Goal: Find specific page/section: Find specific page/section

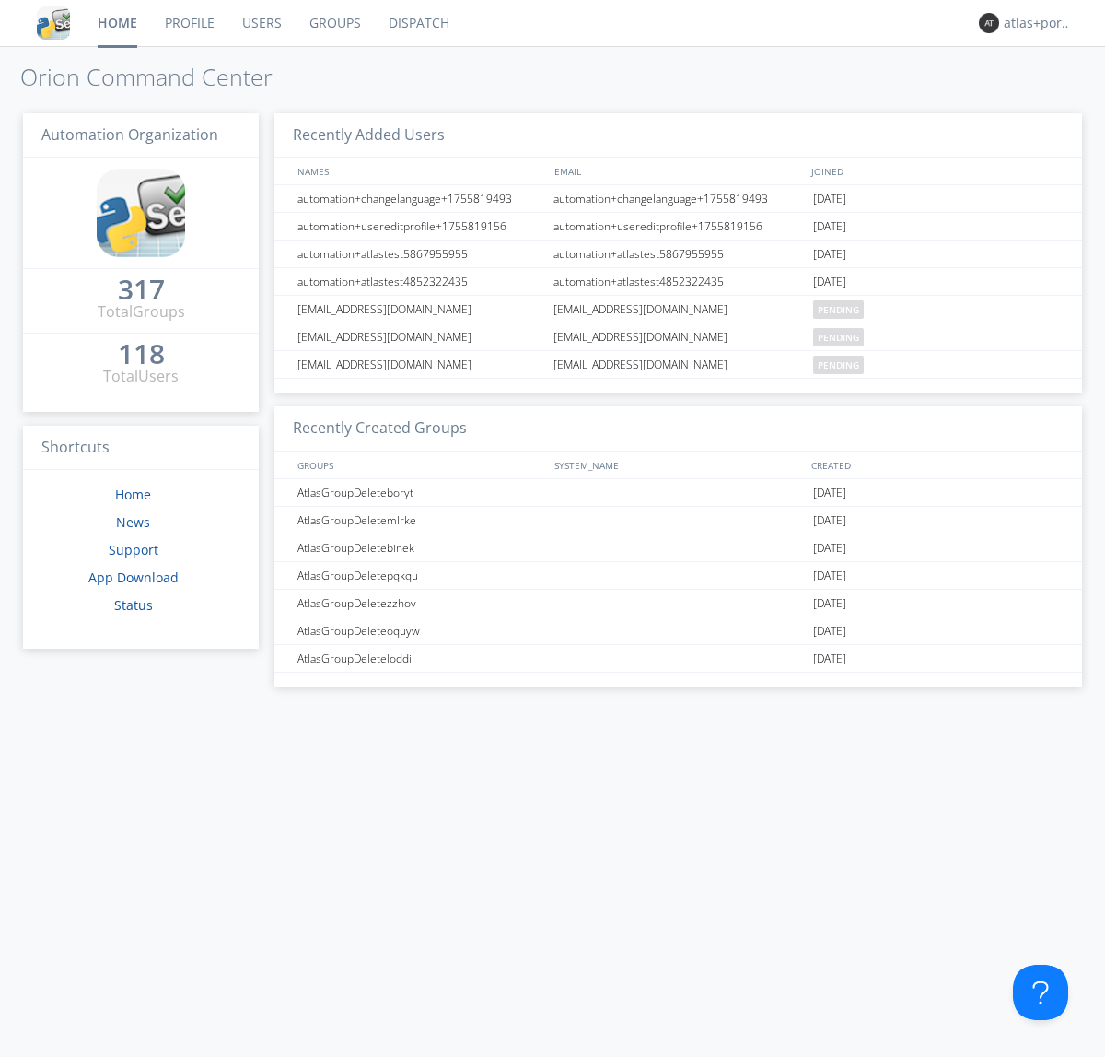
click at [417, 23] on link "Dispatch" at bounding box center [419, 23] width 88 height 46
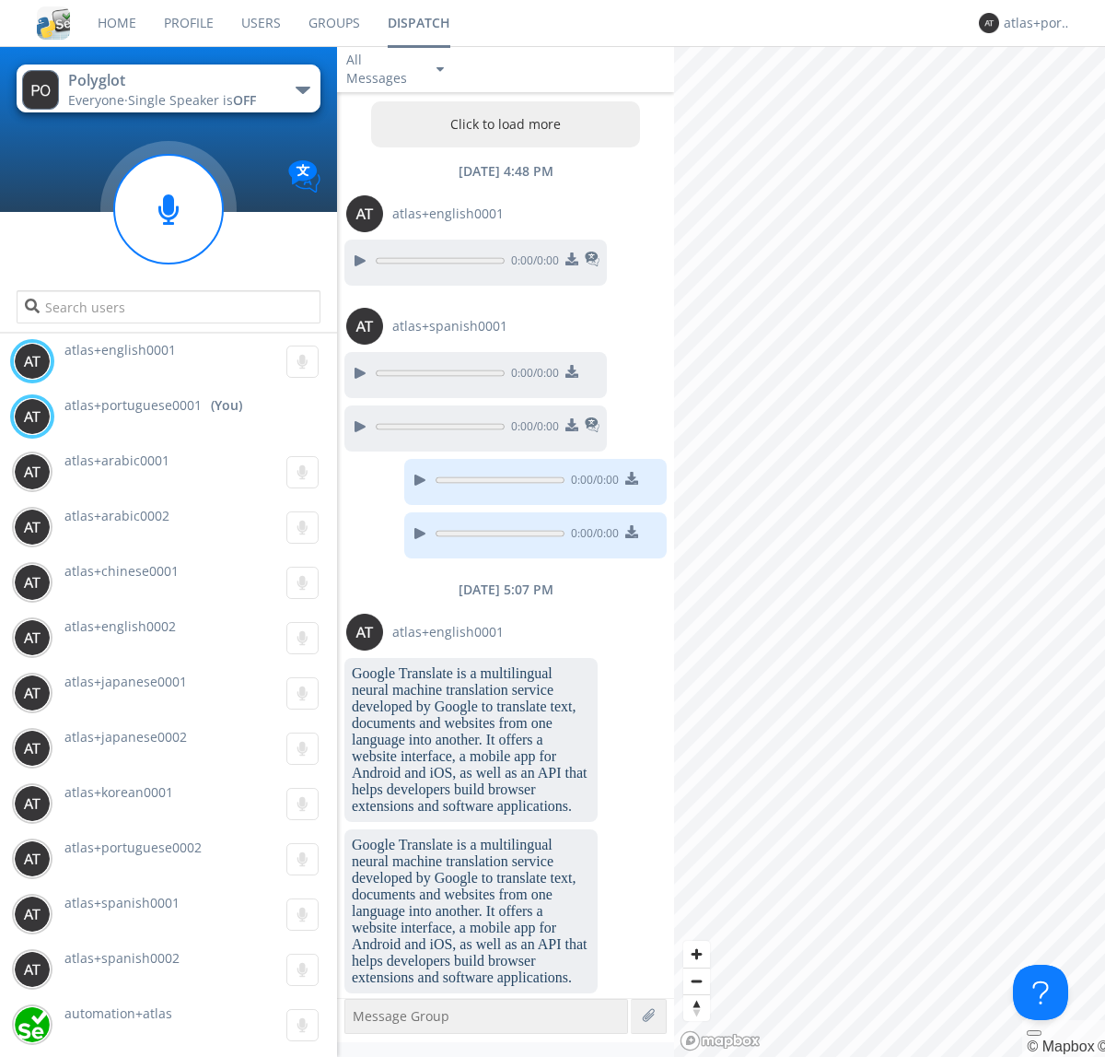
click at [501, 124] on button "Click to load more" at bounding box center [506, 124] width 270 height 46
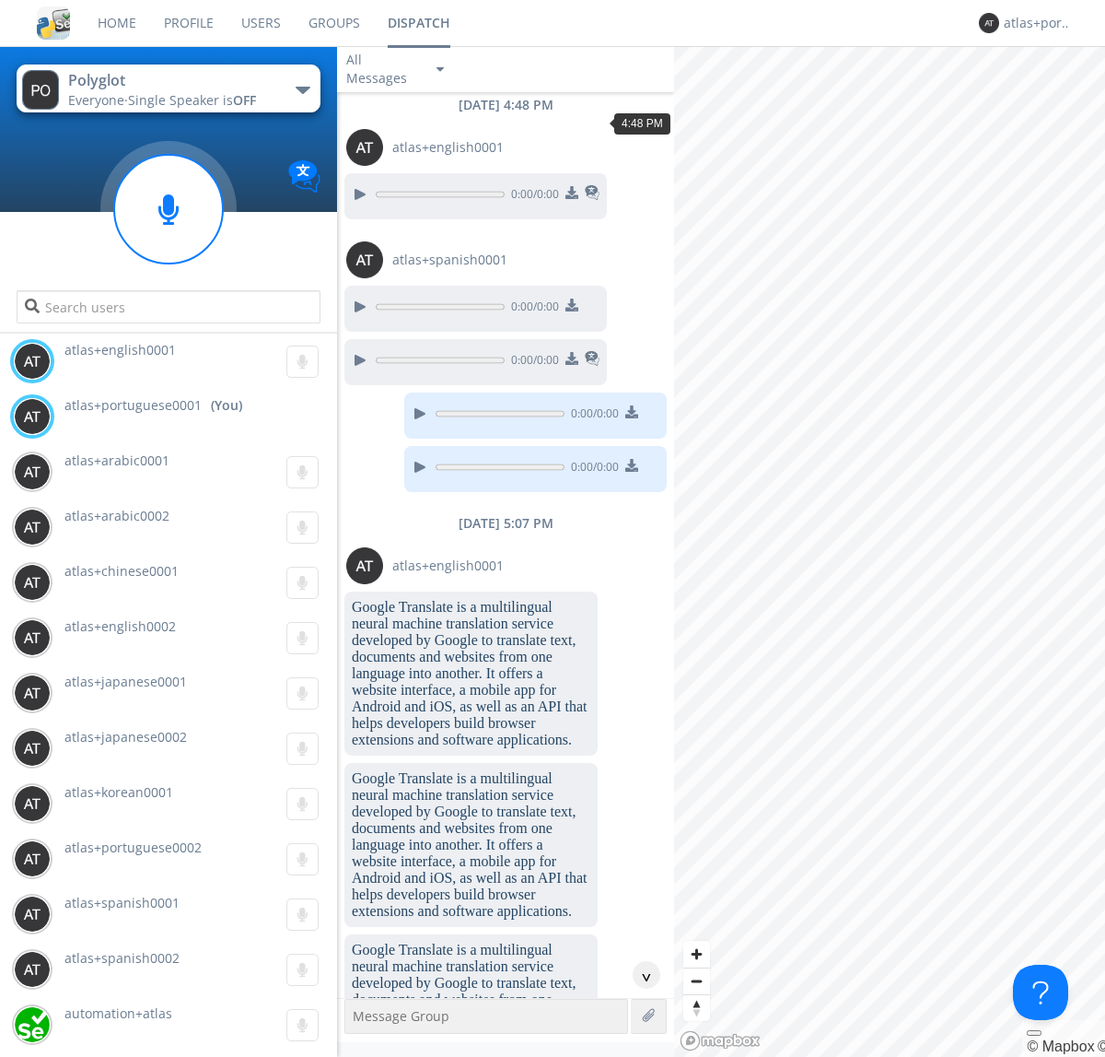
scroll to position [122, 0]
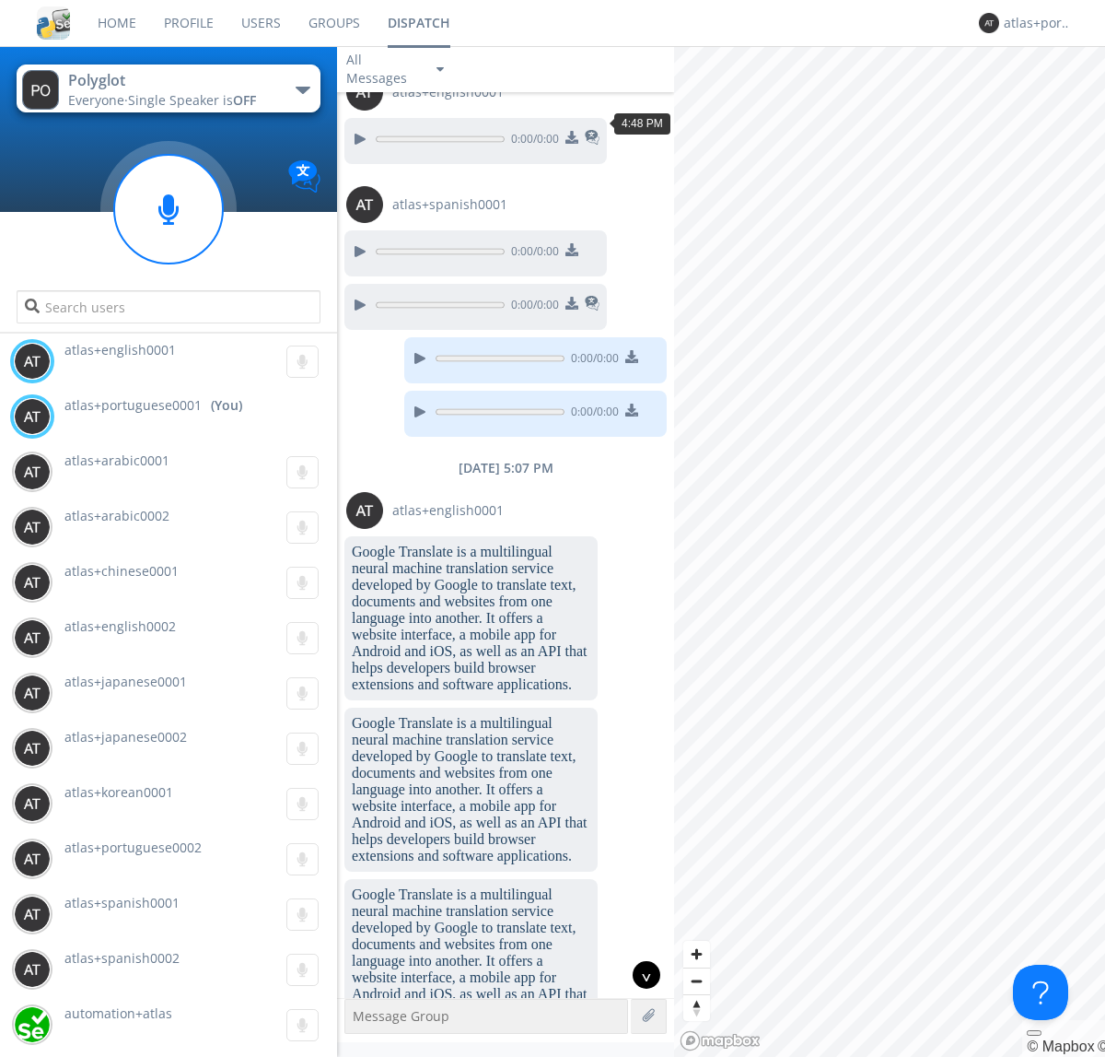
click at [639, 975] on div "^" at bounding box center [647, 975] width 28 height 28
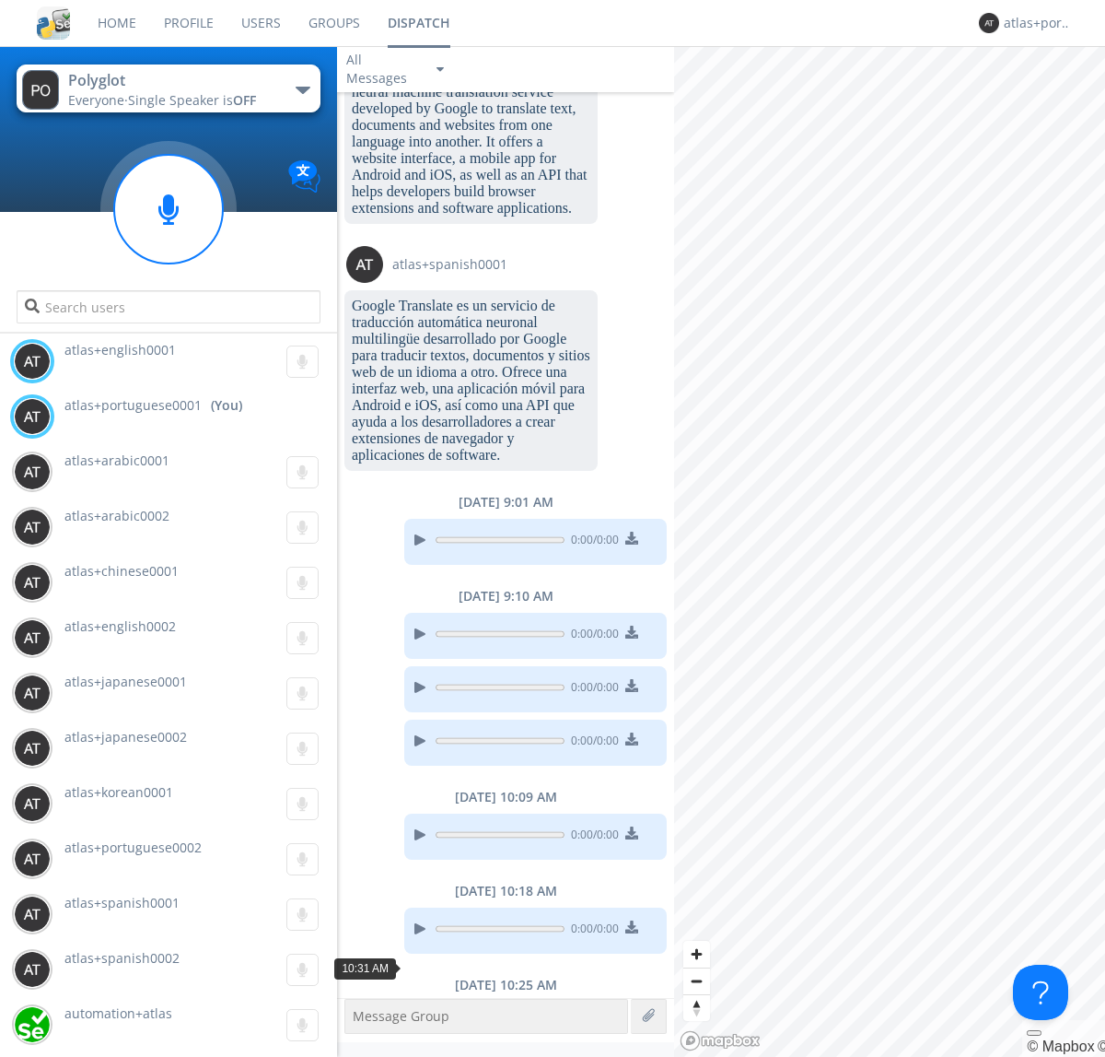
scroll to position [1755, 0]
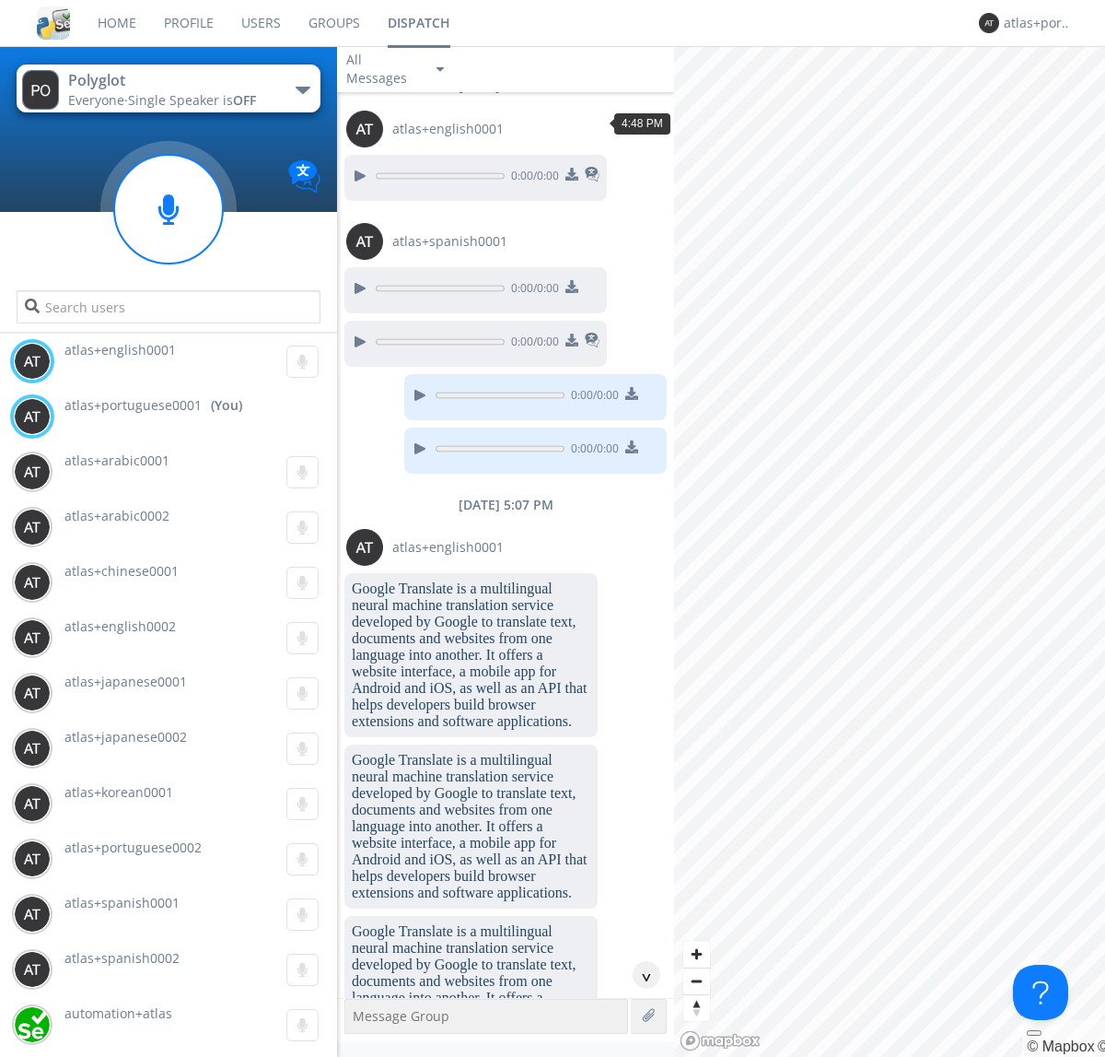
scroll to position [140, 0]
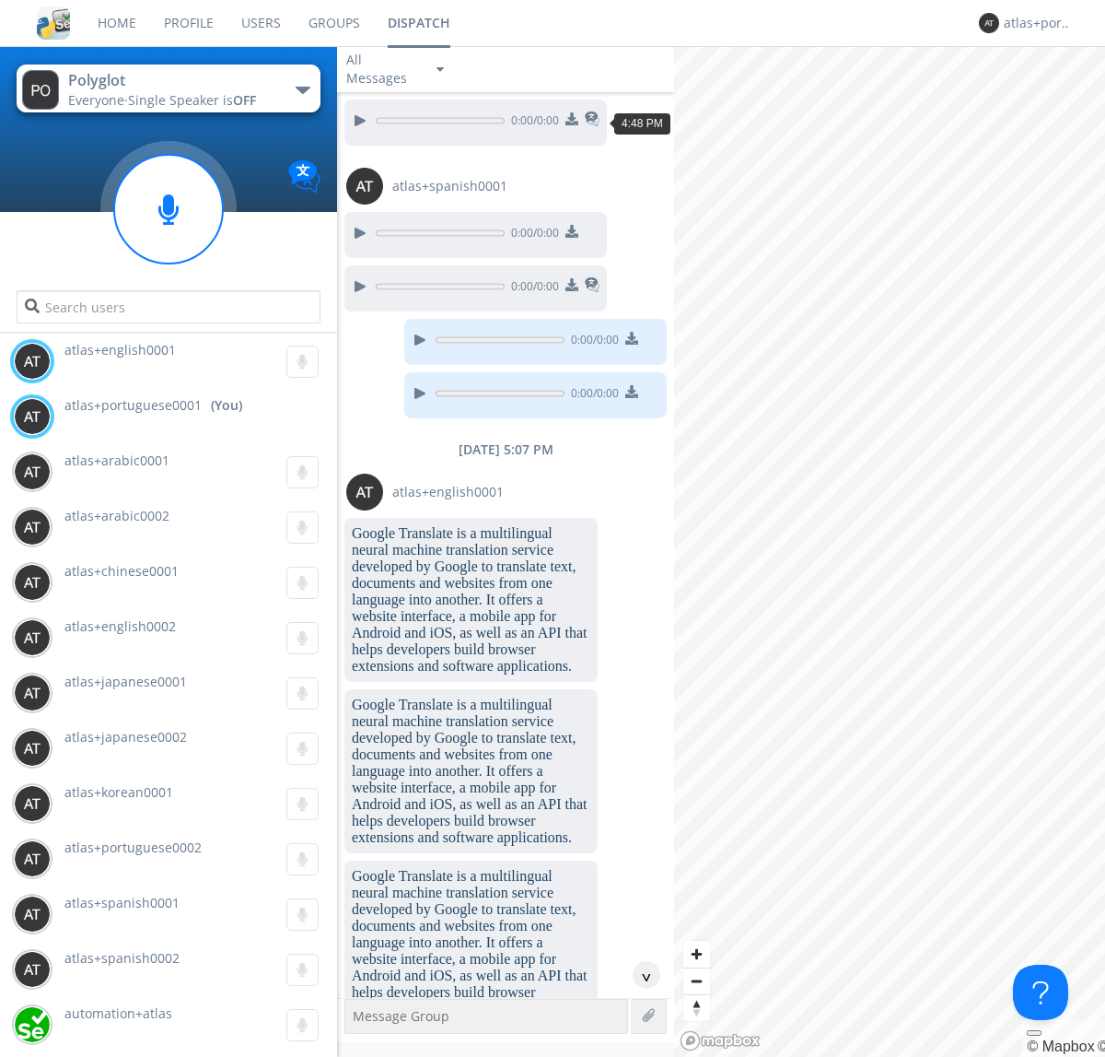
click at [639, 975] on div "^" at bounding box center [647, 975] width 28 height 28
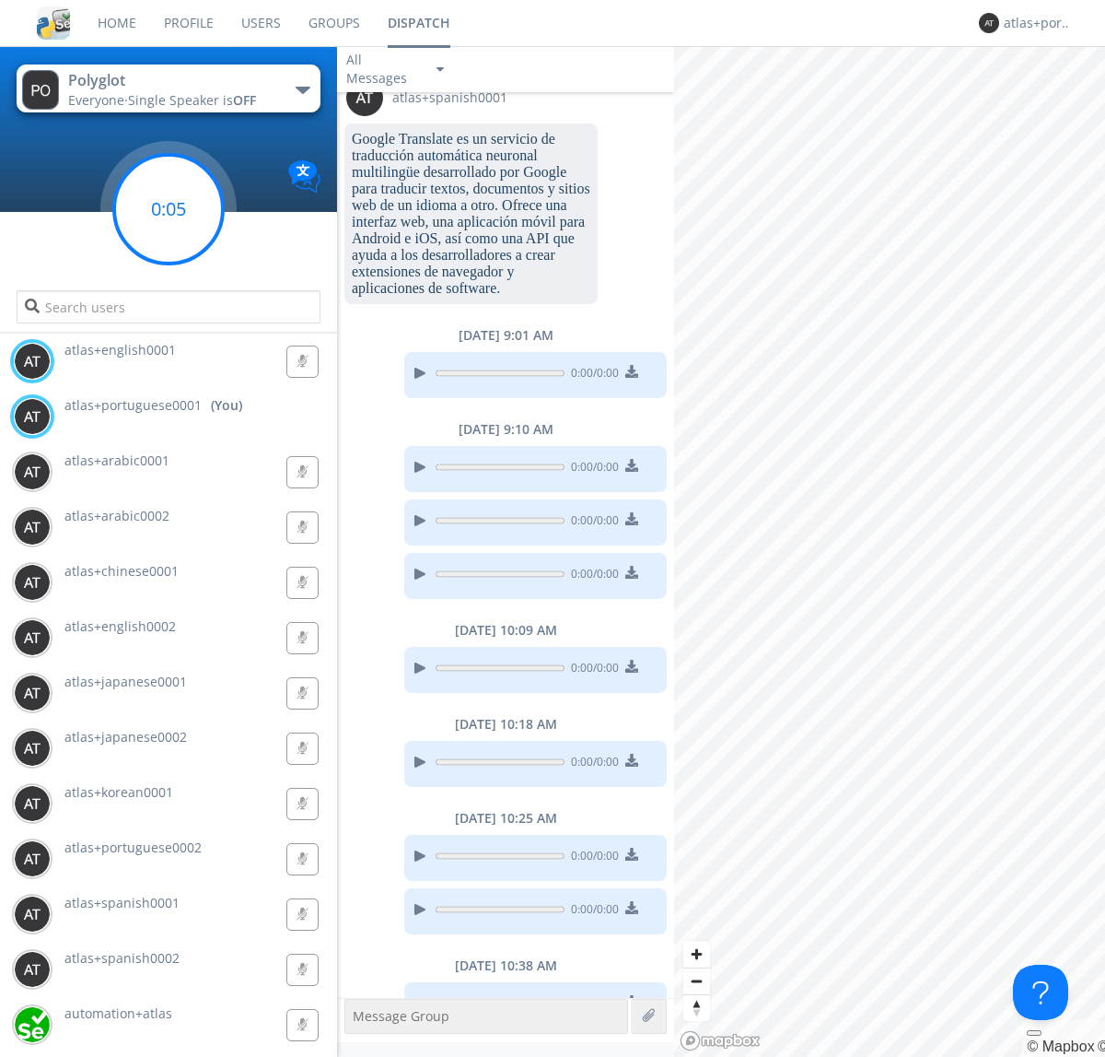
scroll to position [1867, 0]
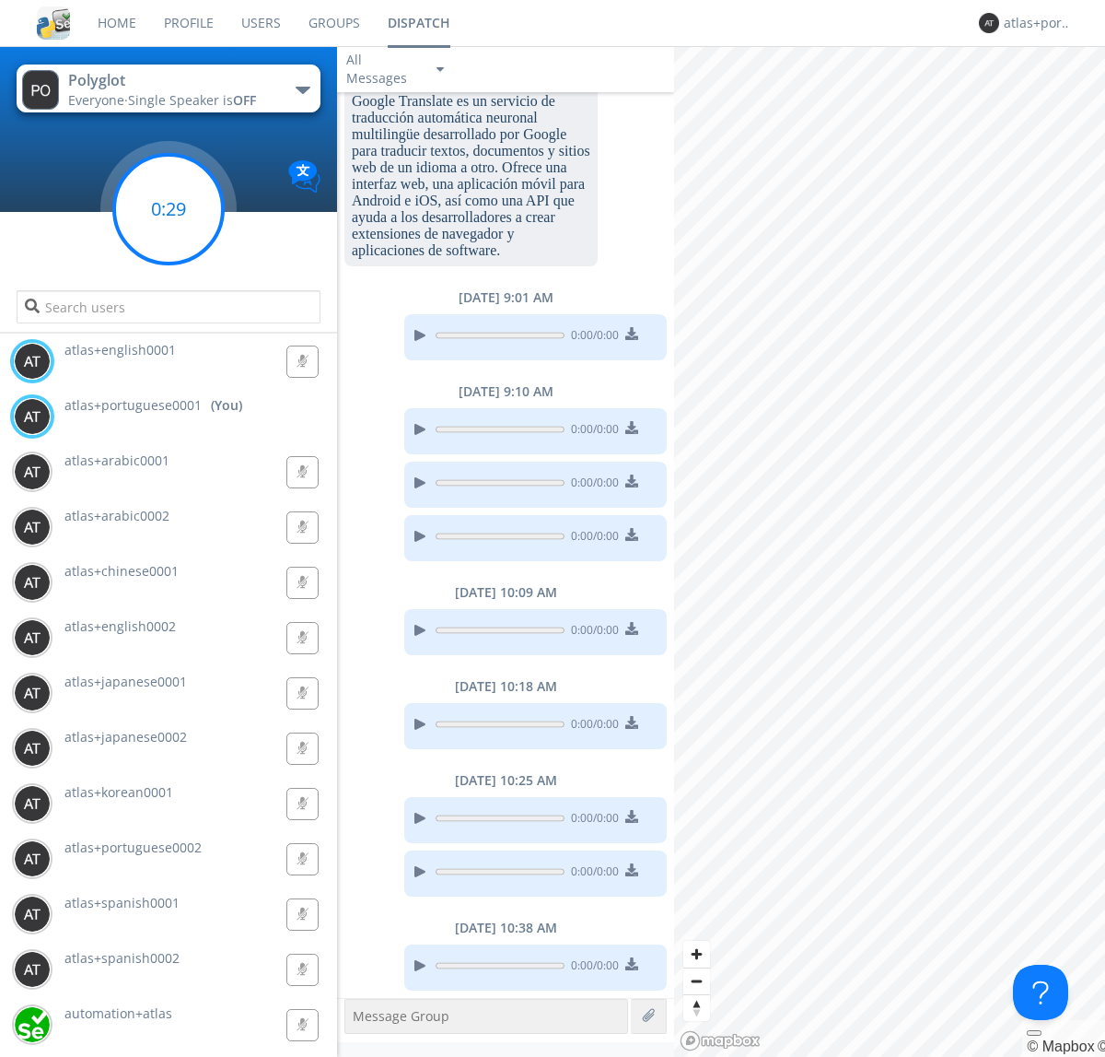
click at [169, 209] on g at bounding box center [168, 209] width 109 height 109
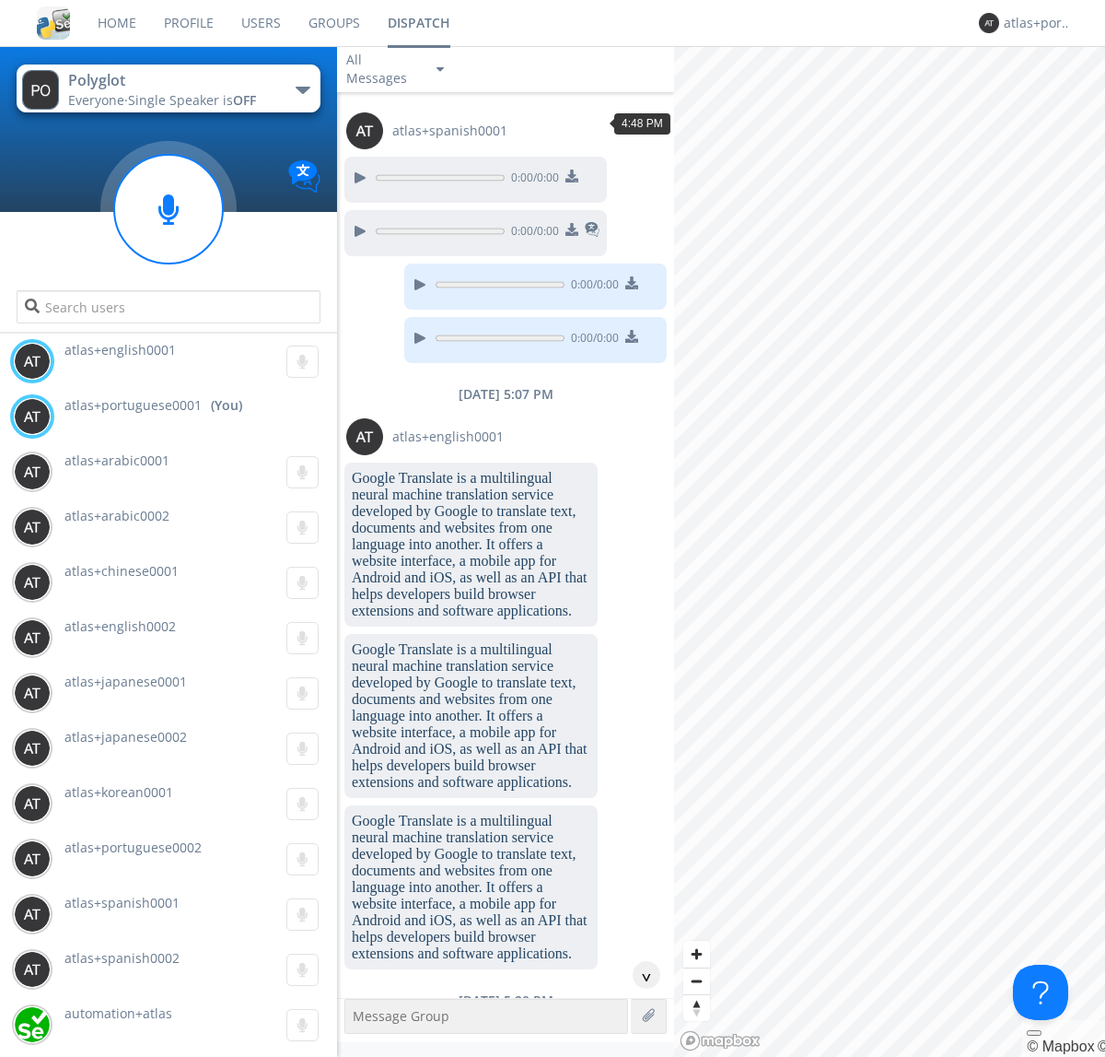
scroll to position [85, 0]
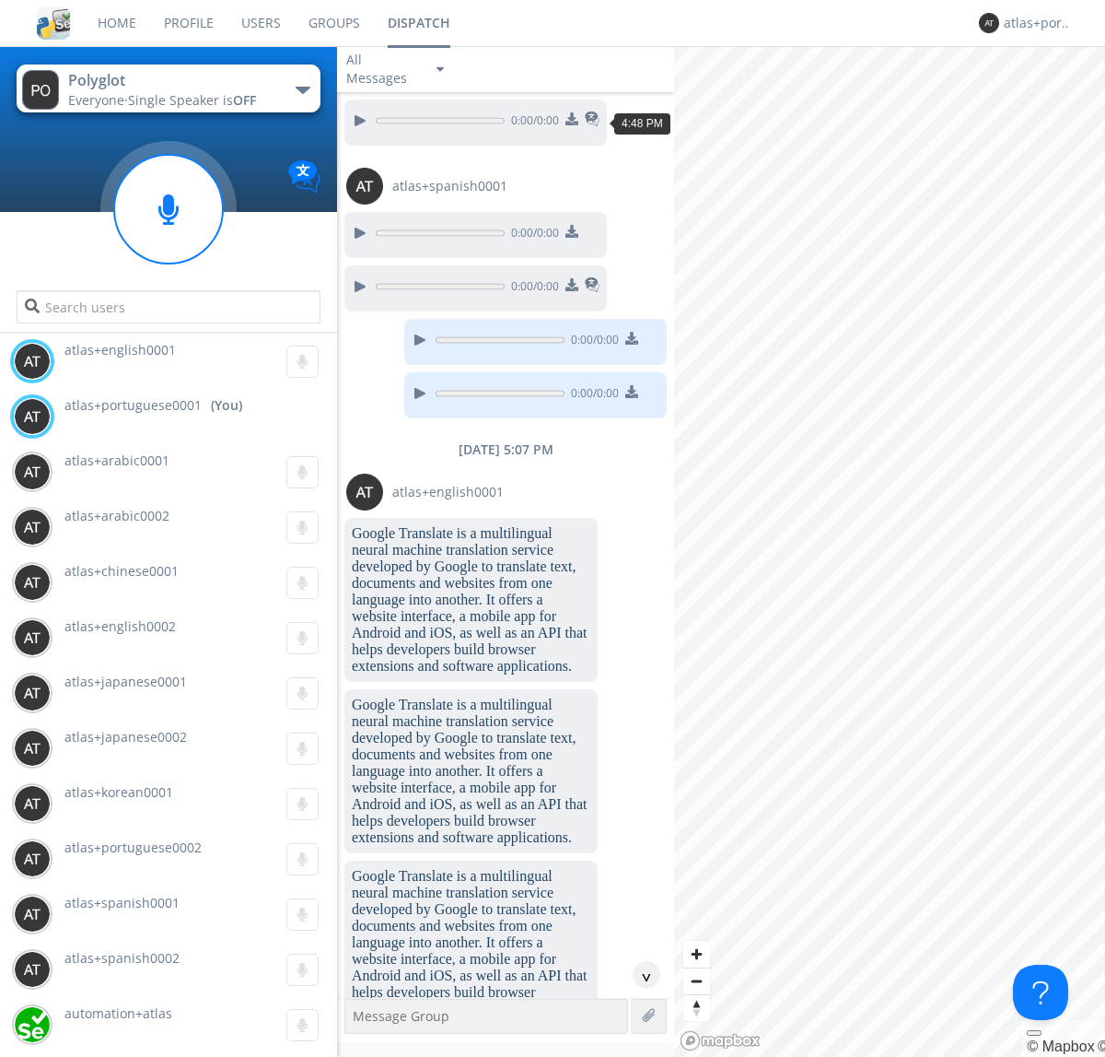
click at [639, 975] on div "^" at bounding box center [647, 975] width 28 height 28
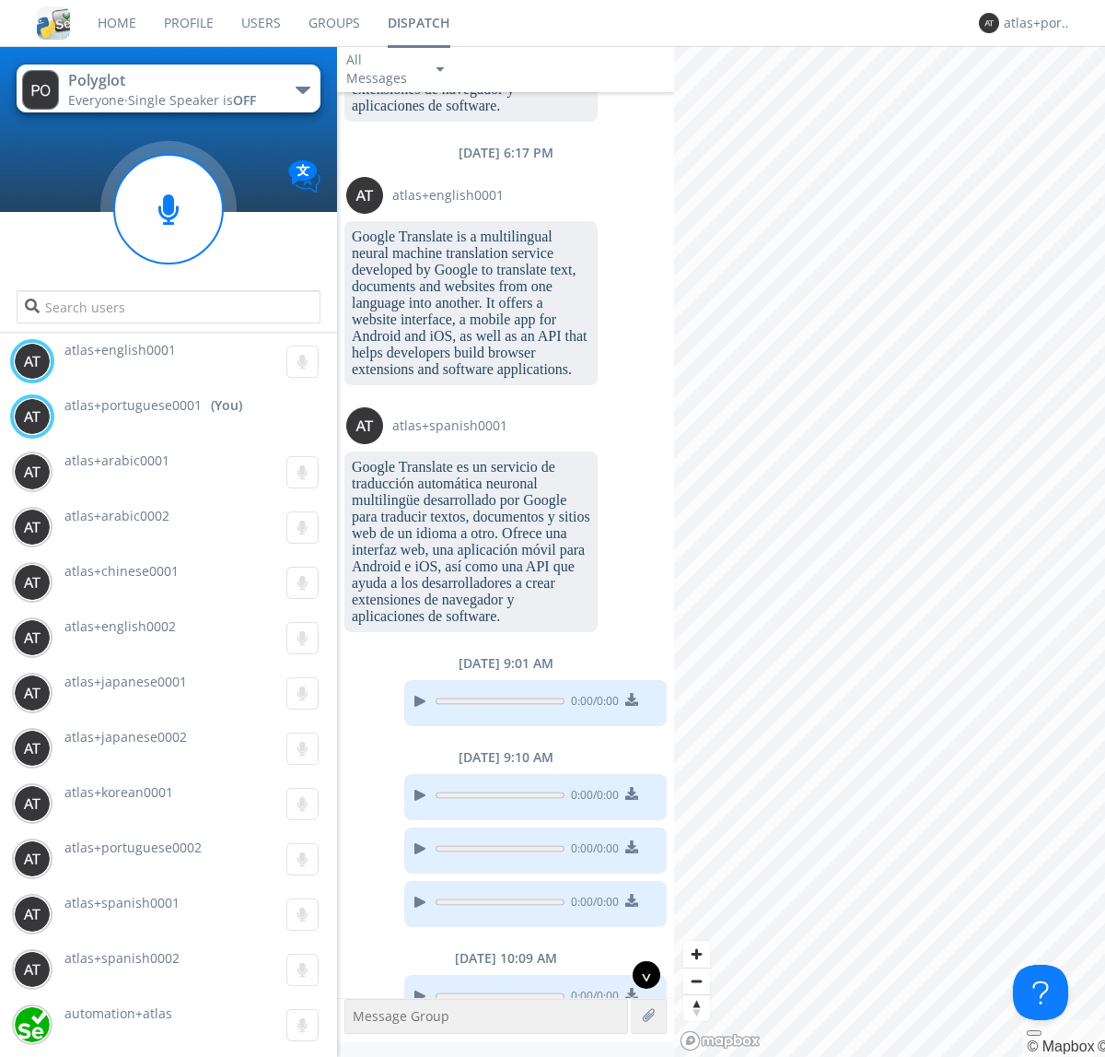
scroll to position [1812, 0]
